Goal: Task Accomplishment & Management: Manage account settings

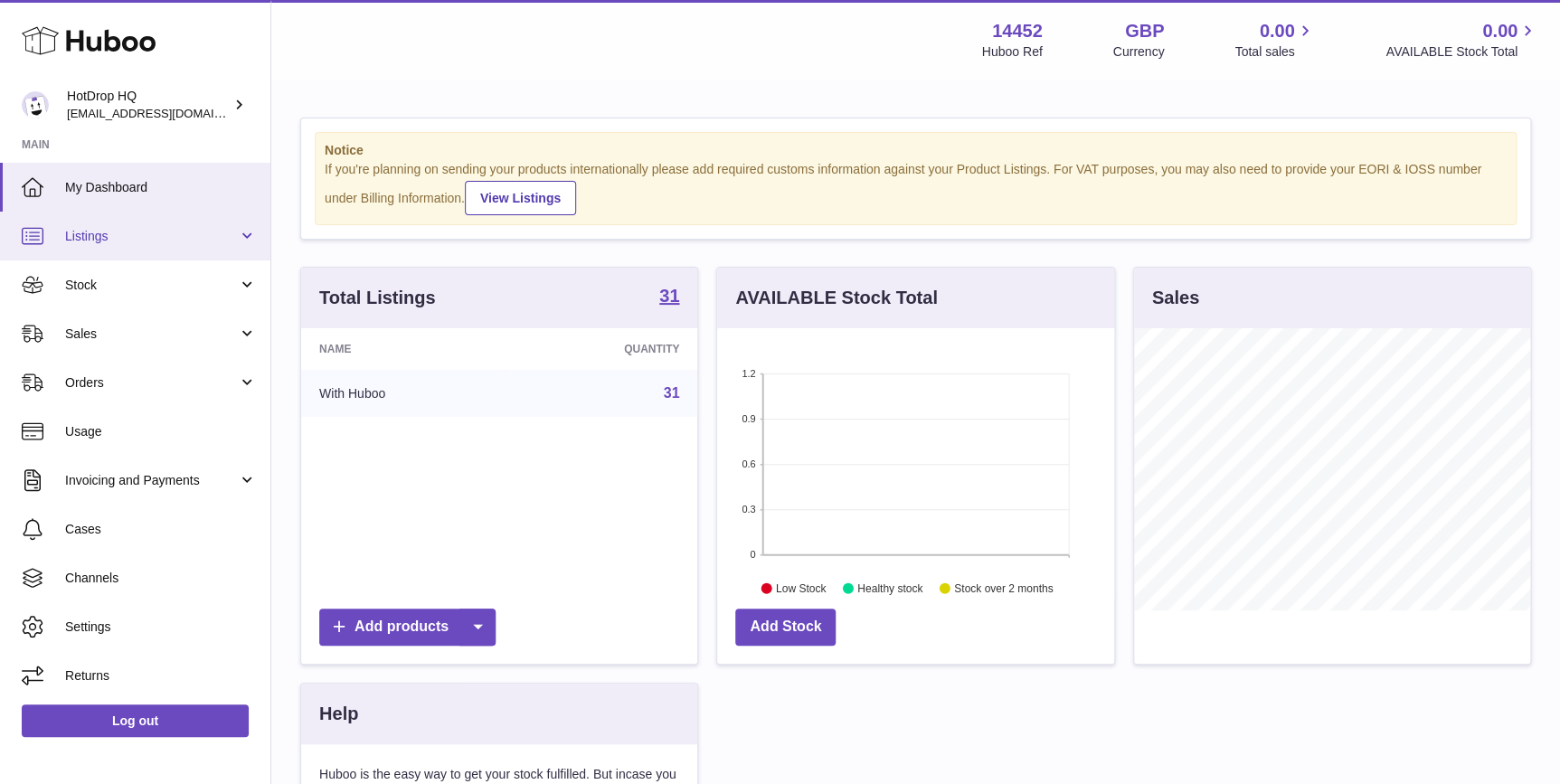
scroll to position [281, 396]
click at [176, 238] on span "Listings" at bounding box center [152, 236] width 173 height 17
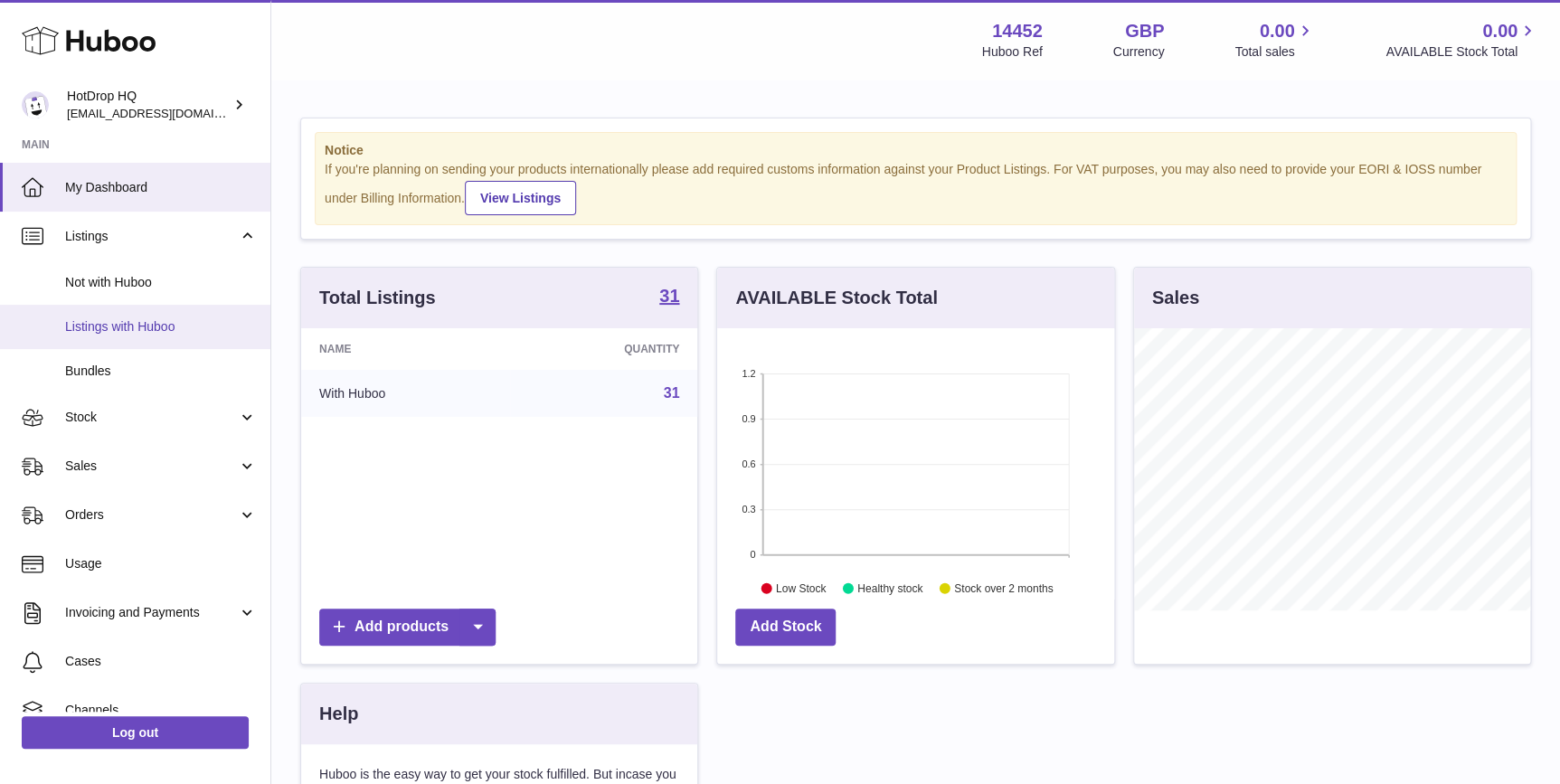
click at [188, 321] on span "Listings with Huboo" at bounding box center [161, 327] width 192 height 17
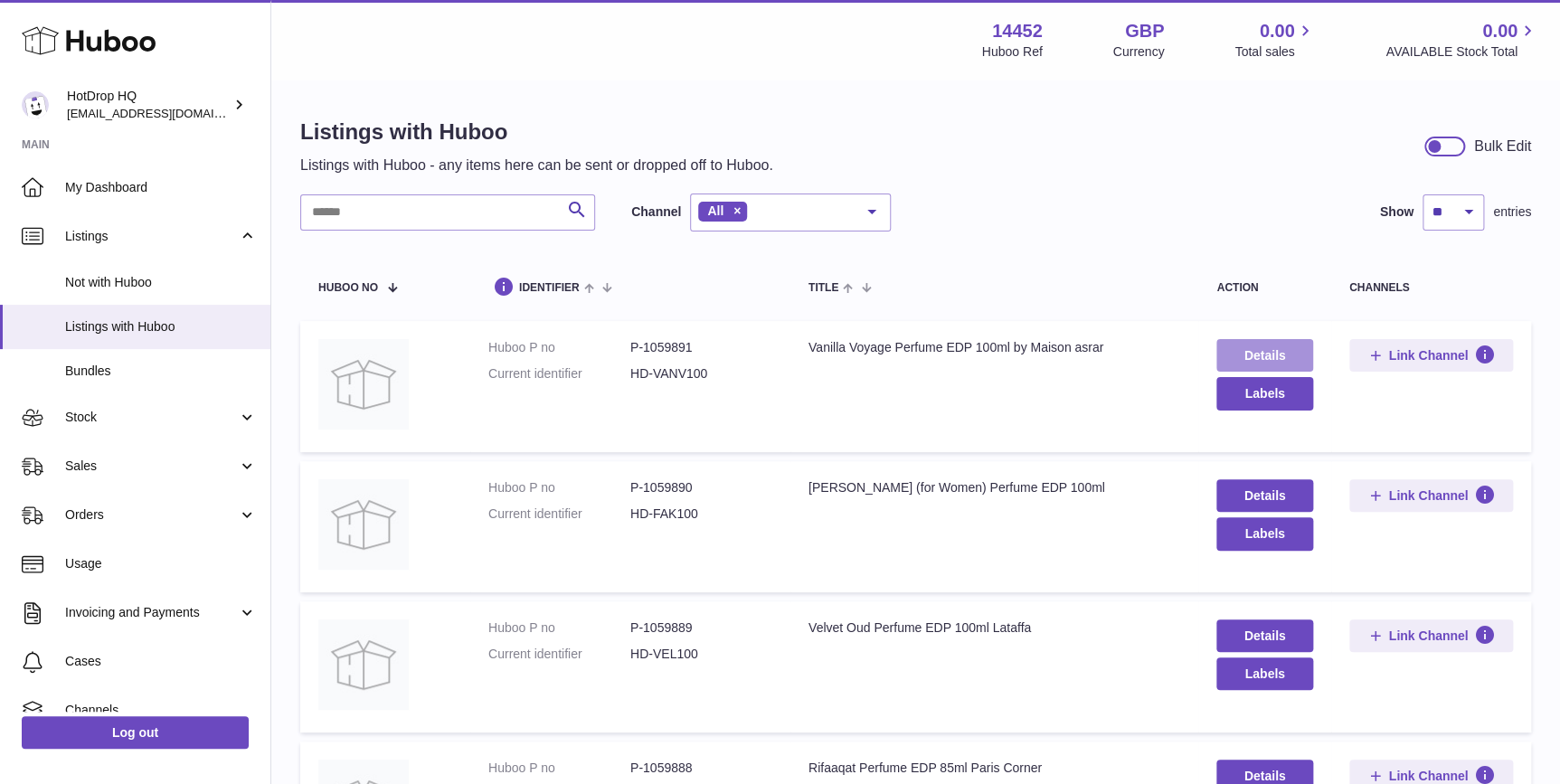
click at [1284, 348] on link "Details" at bounding box center [1264, 355] width 96 height 33
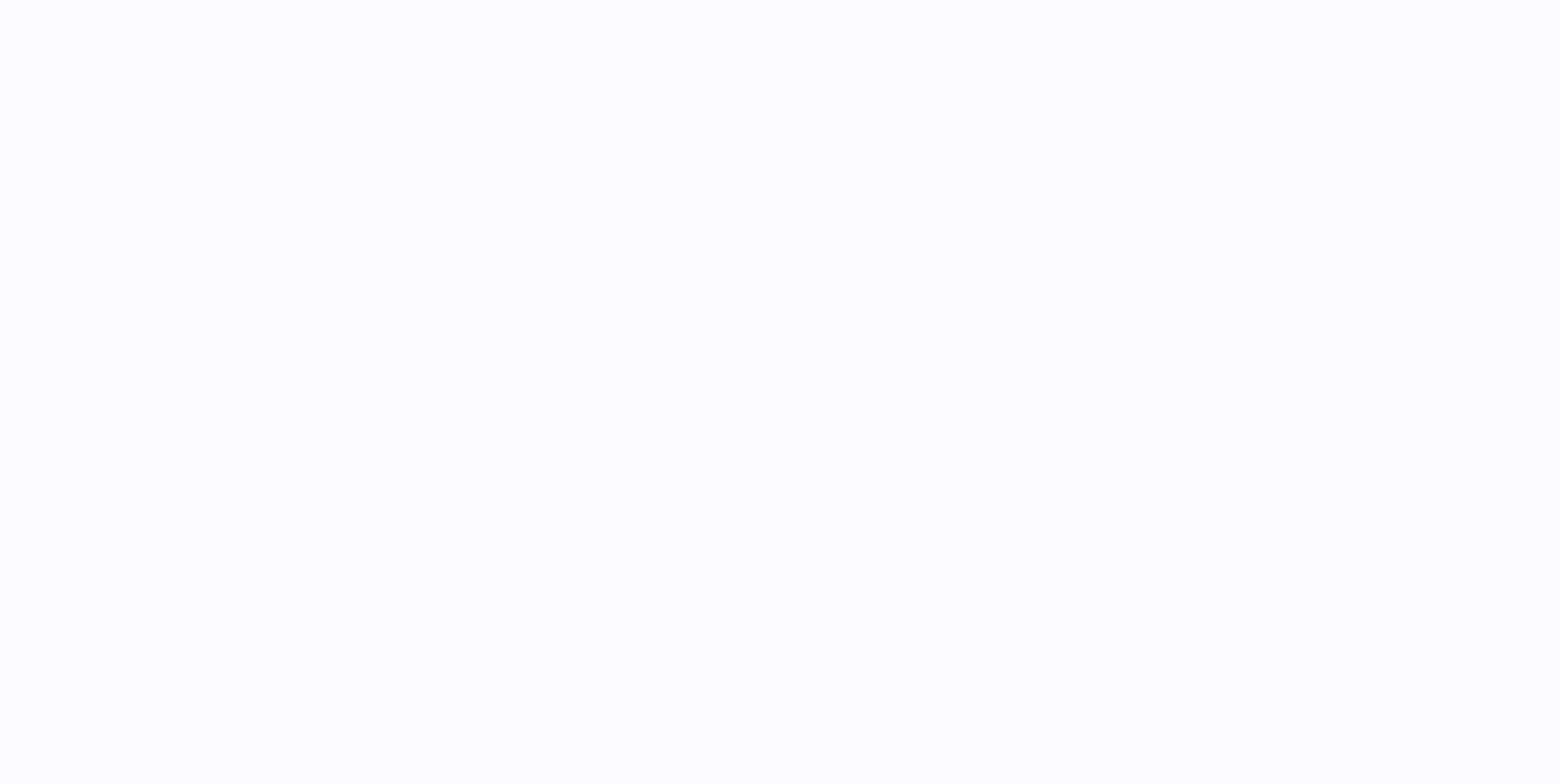
select select "***"
select select "****"
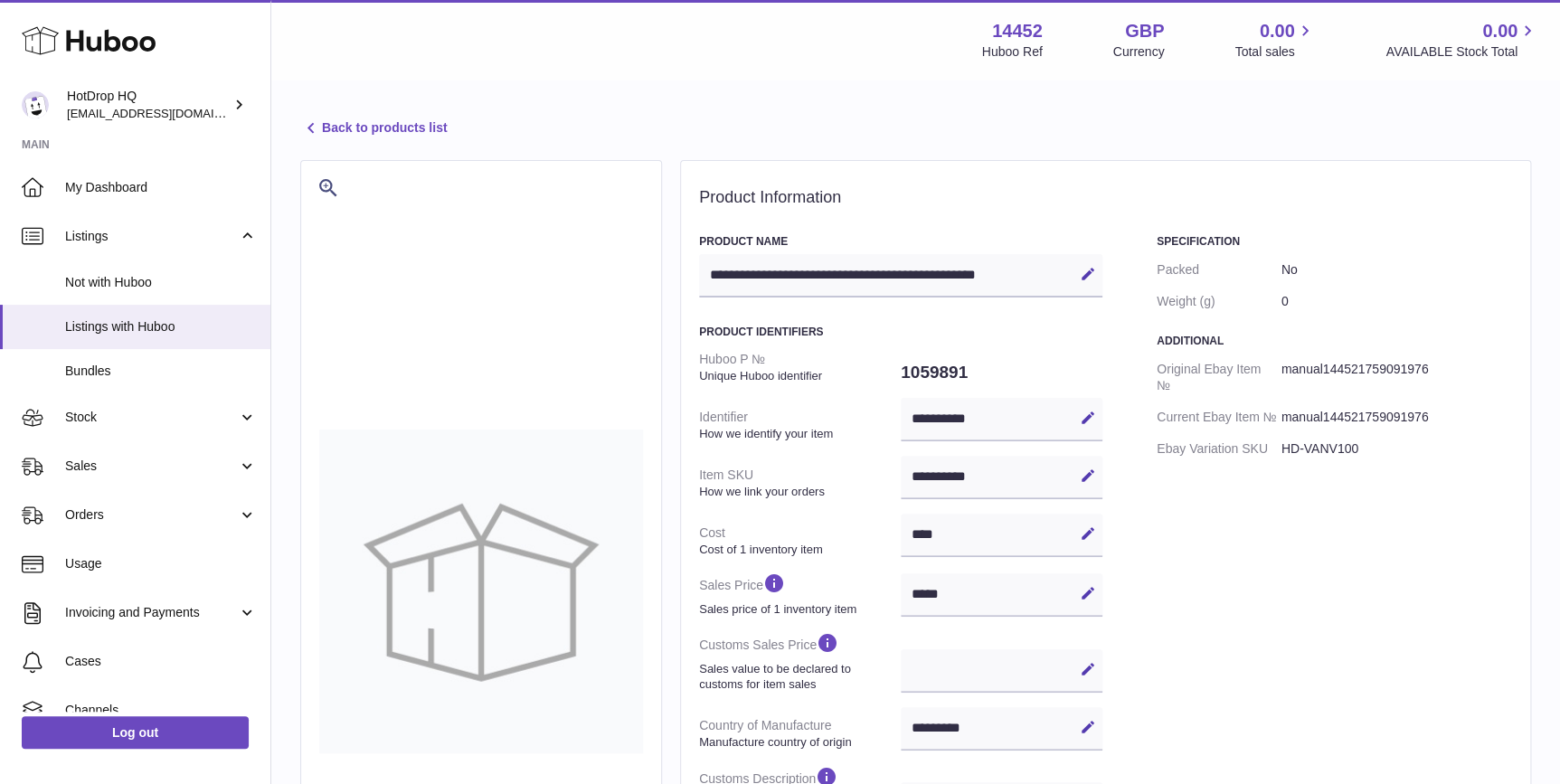
click at [352, 127] on link "Back to products list" at bounding box center [373, 128] width 147 height 22
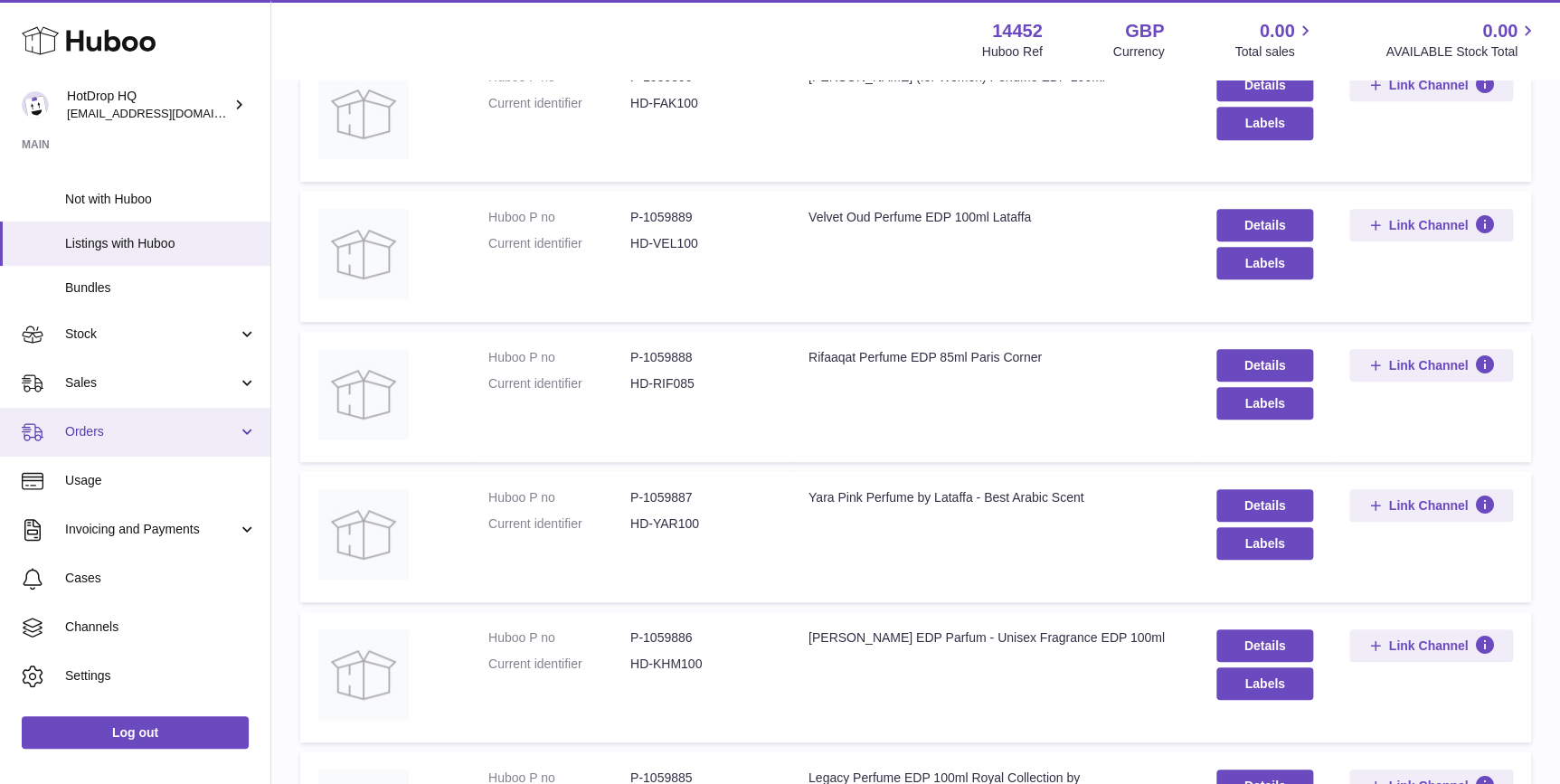
scroll to position [119, 0]
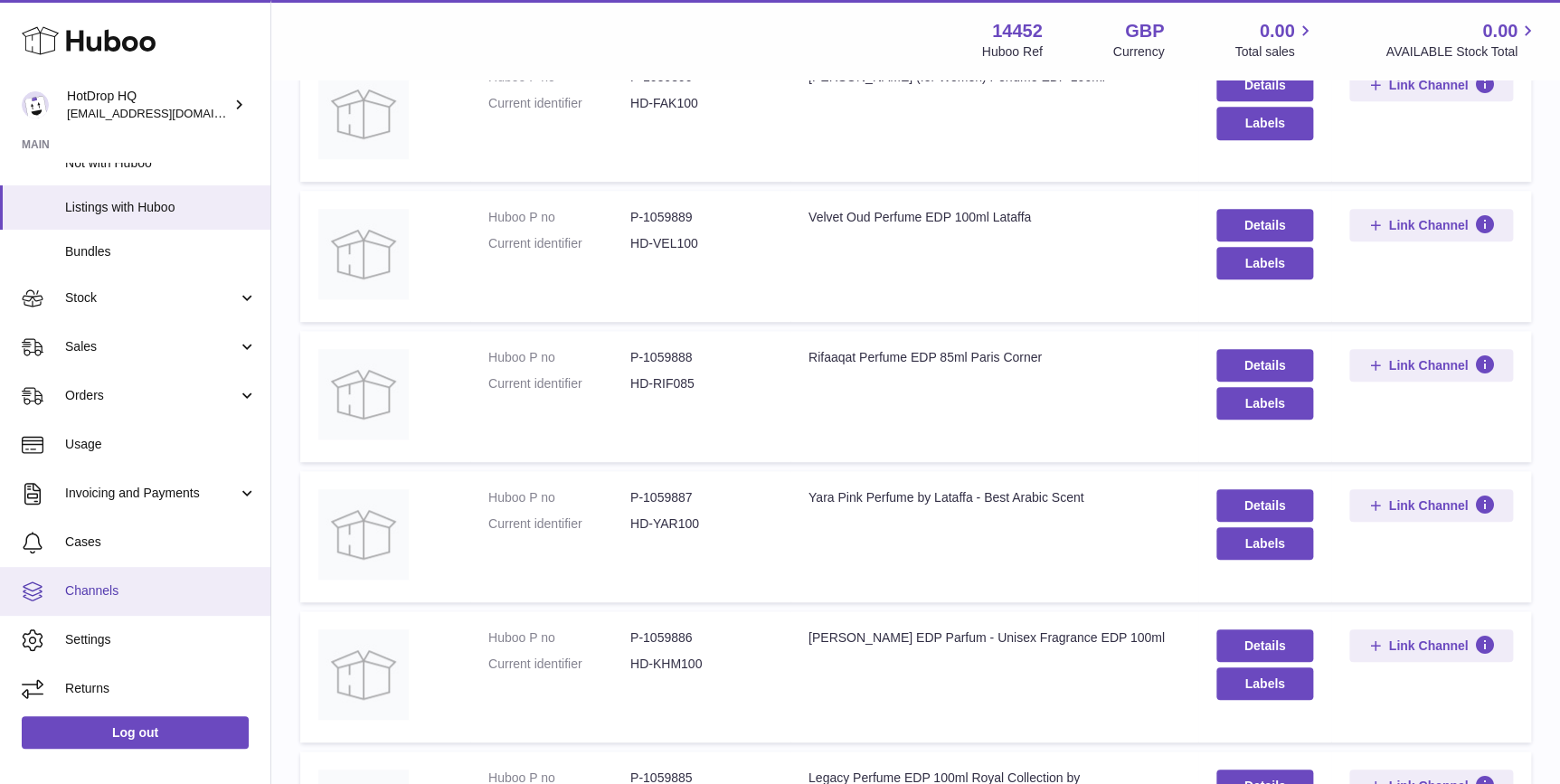
click at [182, 572] on link "Channels" at bounding box center [135, 591] width 271 height 49
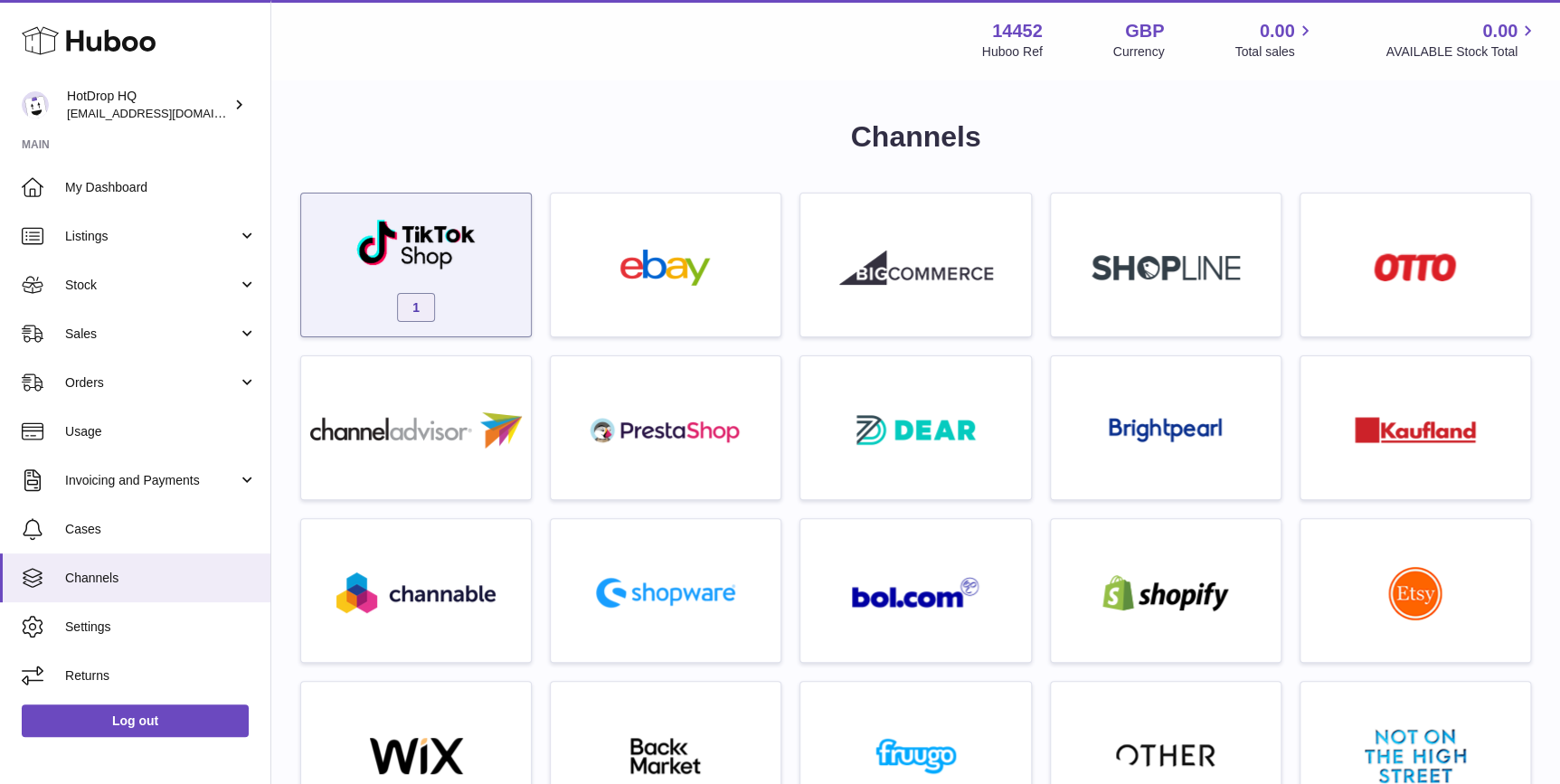
click at [424, 262] on img at bounding box center [416, 244] width 122 height 53
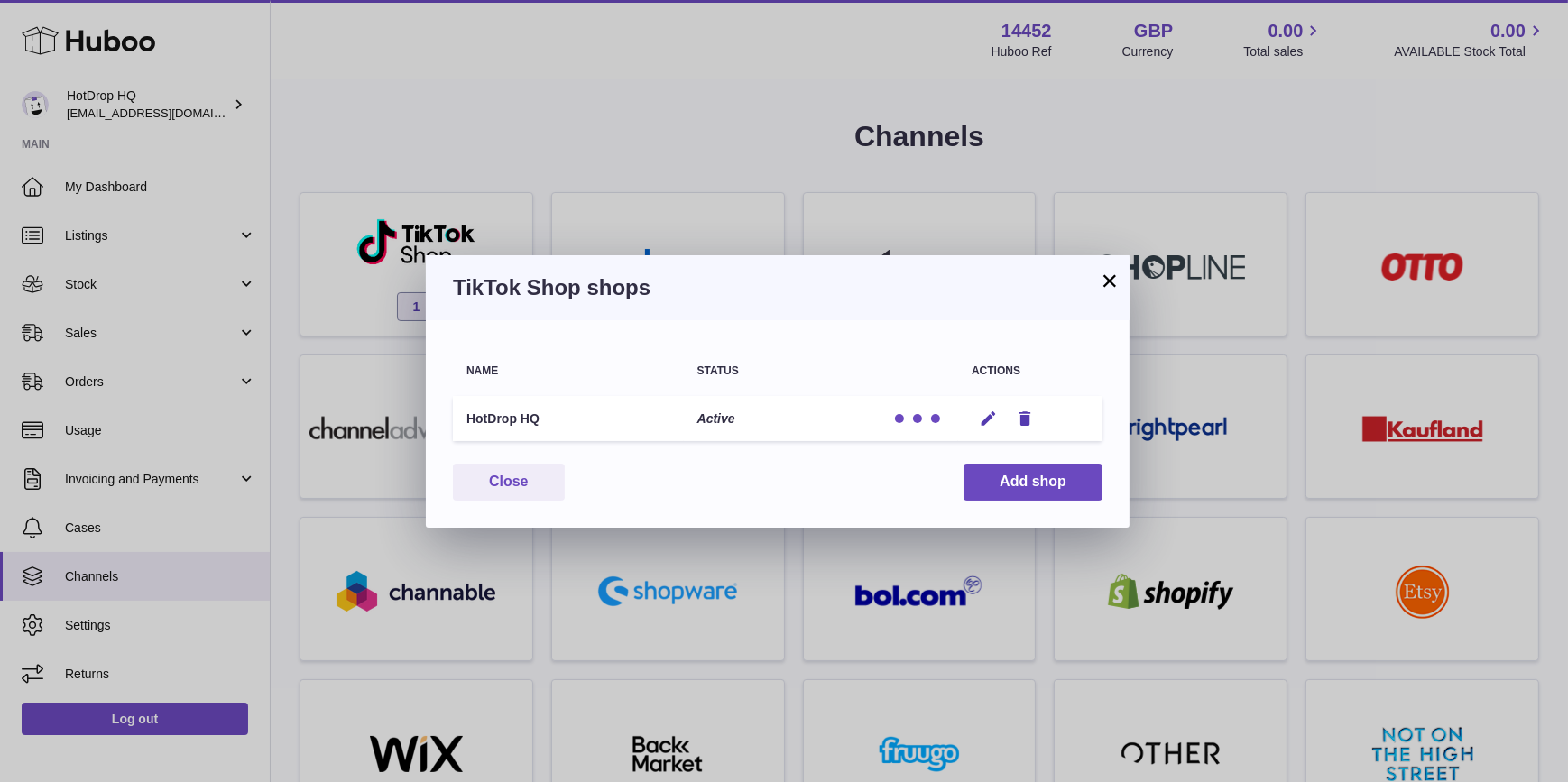
click at [912, 423] on div at bounding box center [917, 418] width 55 height 18
click at [913, 417] on div at bounding box center [917, 418] width 9 height 9
click at [983, 413] on icon "button" at bounding box center [988, 419] width 19 height 19
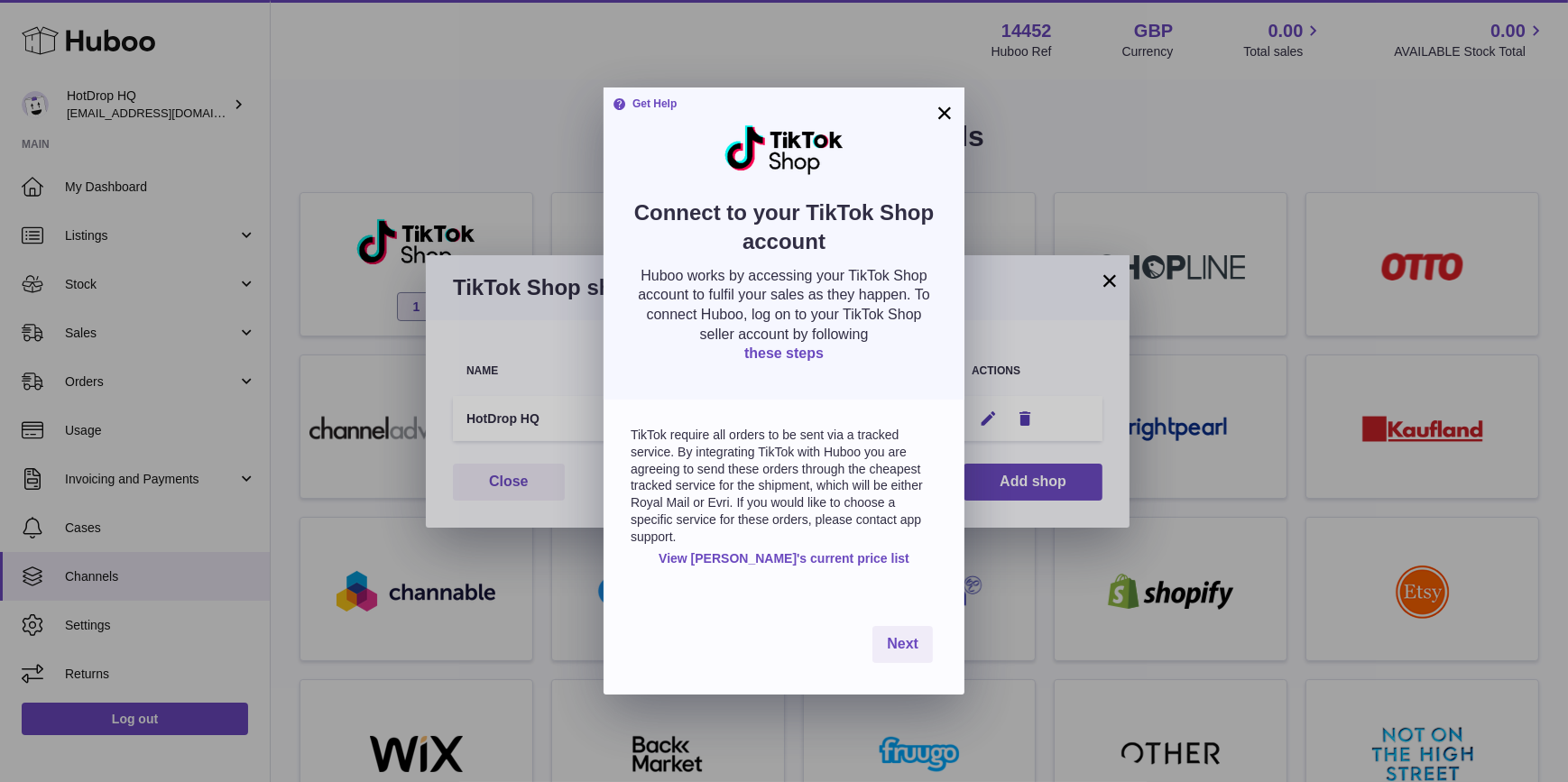
click at [780, 356] on link "these steps" at bounding box center [783, 353] width 79 height 15
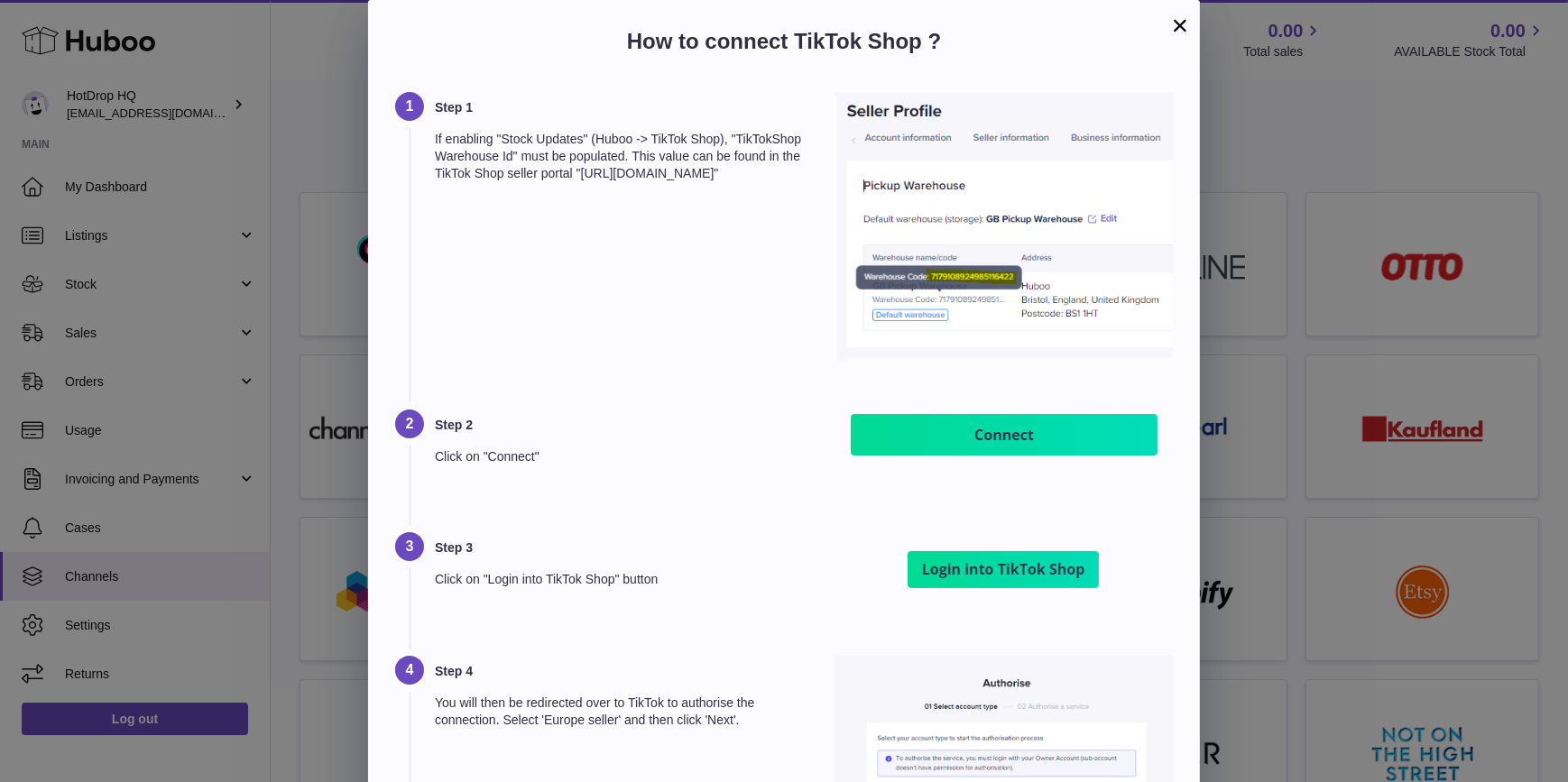
click at [1176, 26] on button "×" at bounding box center [1179, 25] width 22 height 22
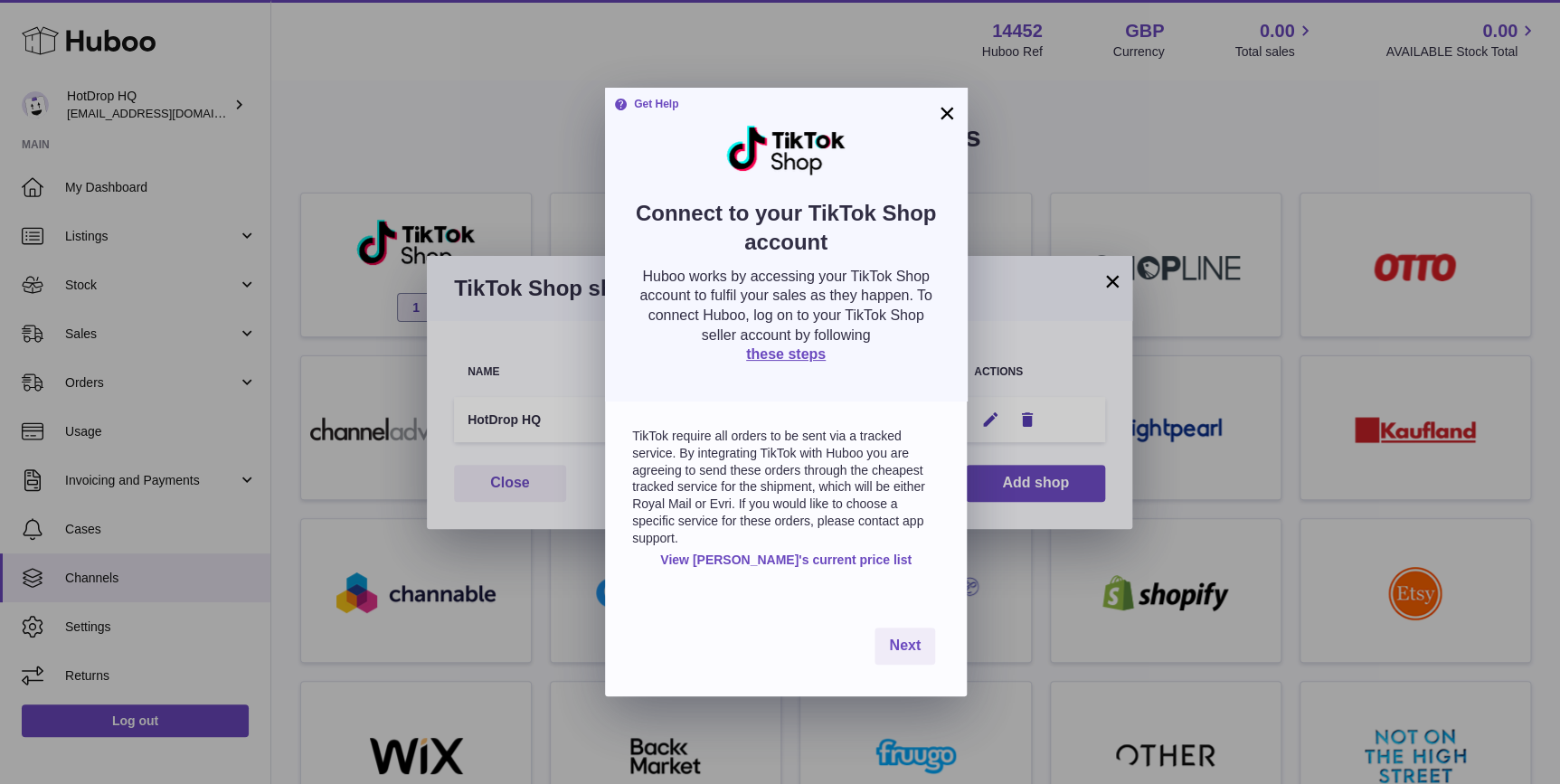
click at [948, 108] on button "×" at bounding box center [947, 112] width 22 height 22
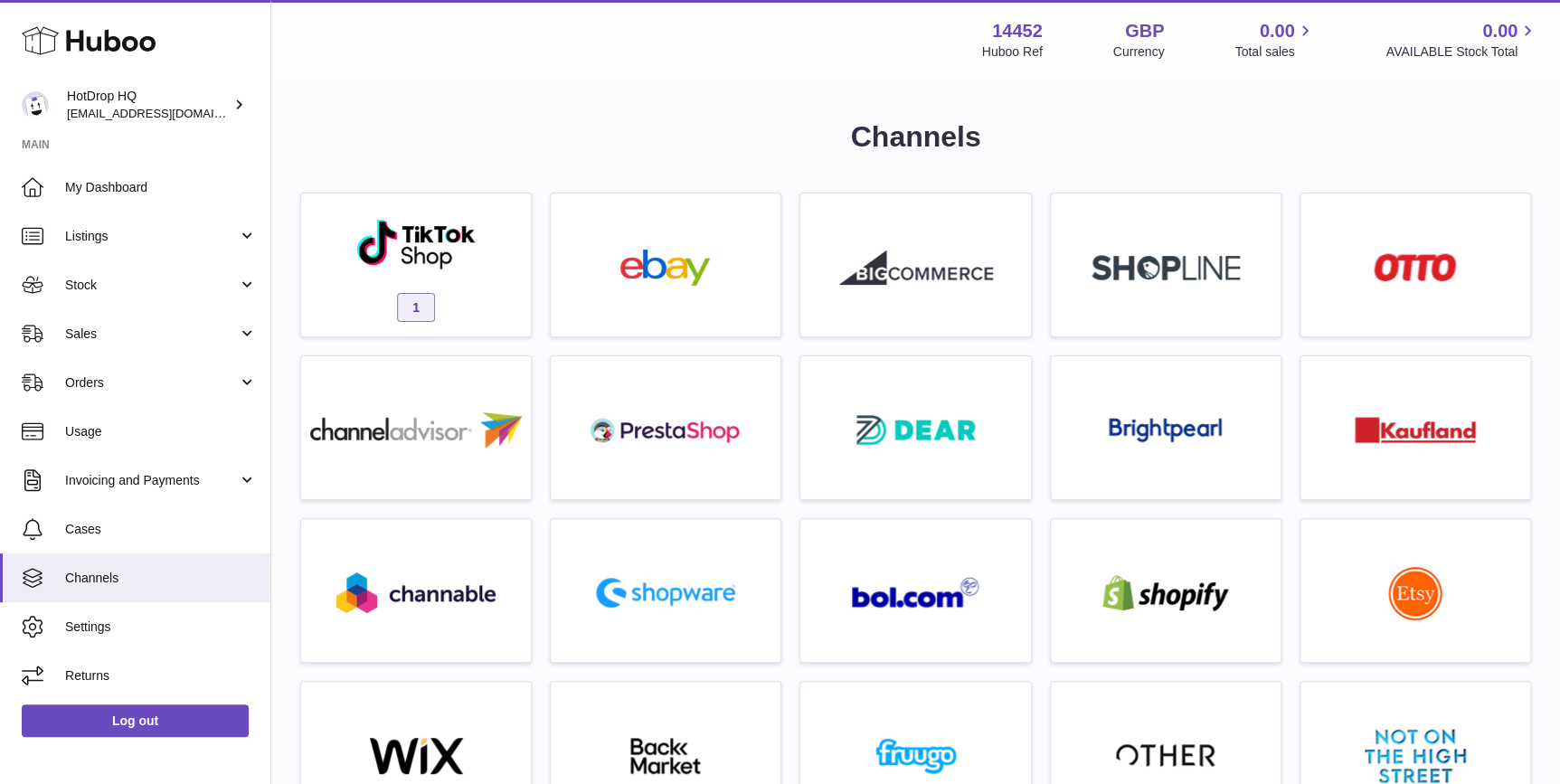
click at [658, 107] on div "× TikTok Shop shops Name Status Actions HotDrop HQ Active Edit Remove You have …" at bounding box center [780, 392] width 1560 height 784
